Goal: Find specific page/section

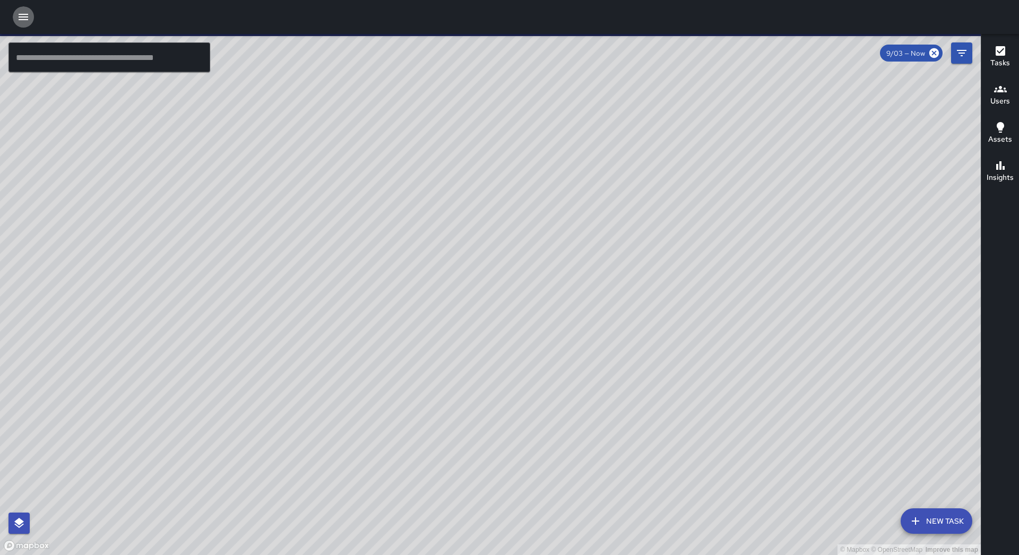
click at [15, 24] on button "button" at bounding box center [23, 16] width 21 height 21
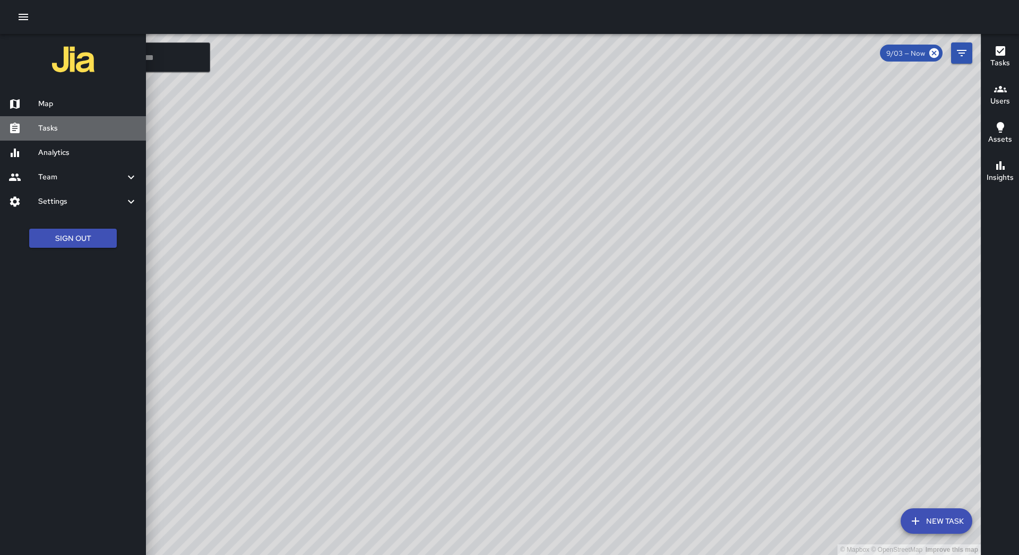
click at [69, 130] on h6 "Tasks" at bounding box center [87, 129] width 99 height 12
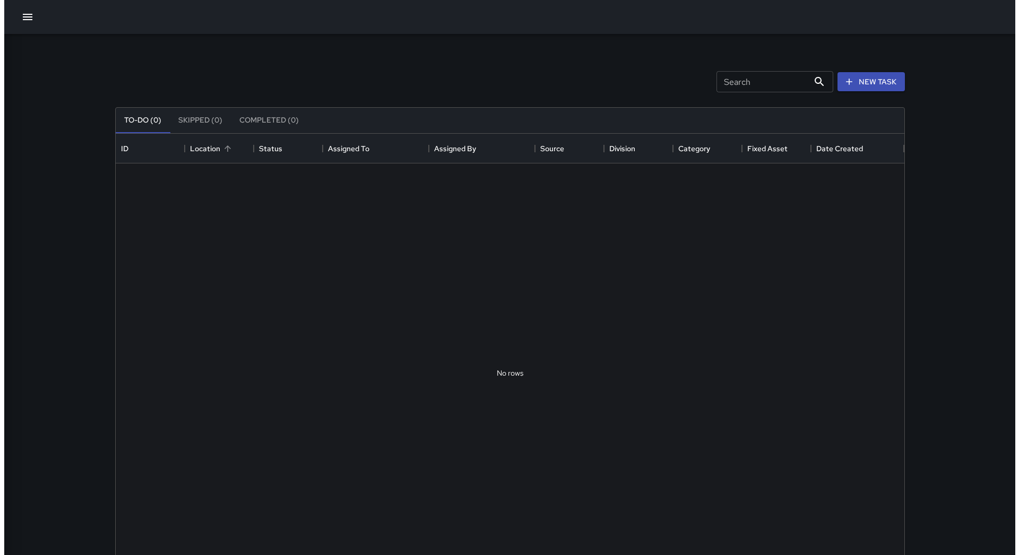
scroll to position [442, 781]
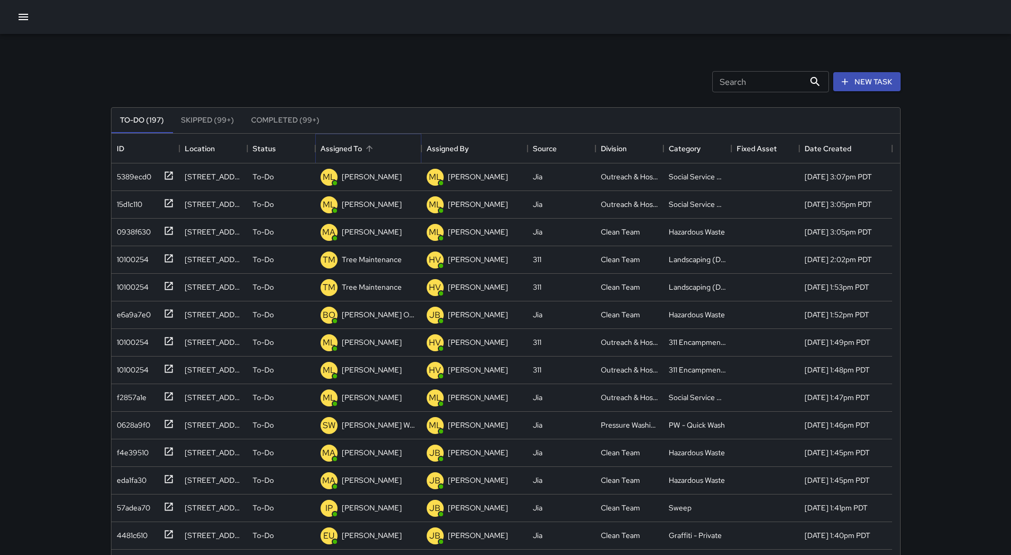
click at [375, 152] on button "Sort" at bounding box center [369, 148] width 15 height 15
click at [115, 369] on div "7947b400" at bounding box center [133, 368] width 41 height 15
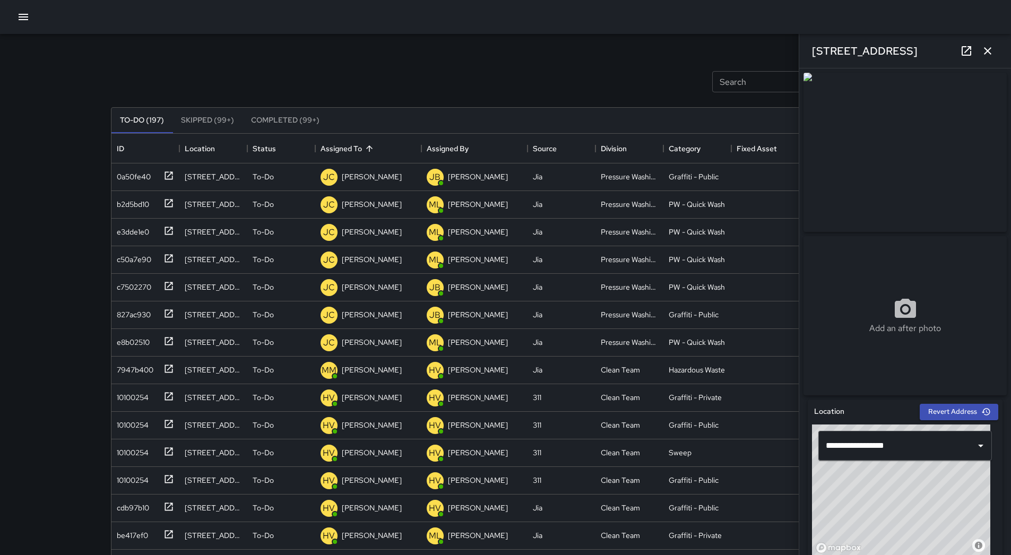
click at [22, 24] on button "button" at bounding box center [23, 16] width 21 height 21
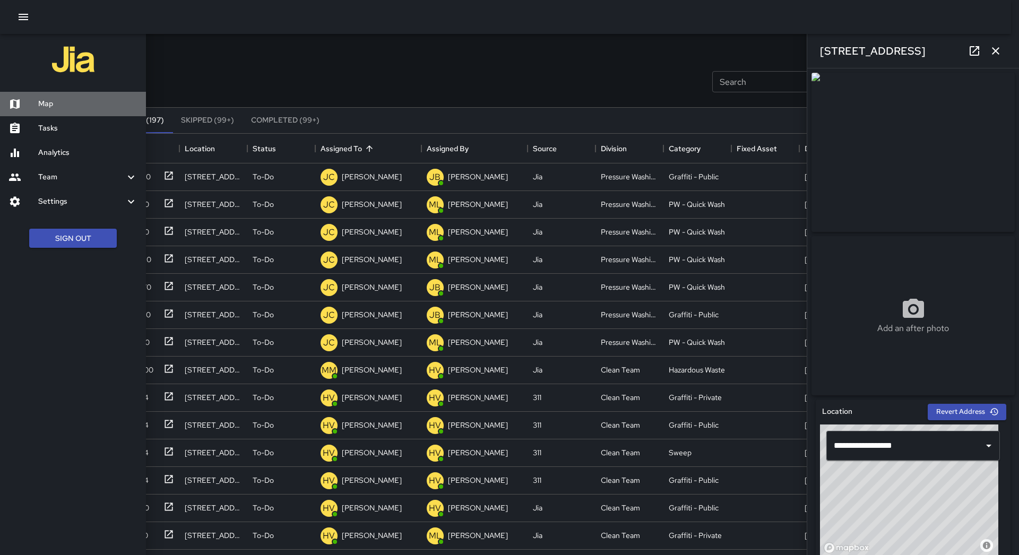
click at [83, 106] on h6 "Map" at bounding box center [87, 104] width 99 height 12
